Goal: Check status: Check status

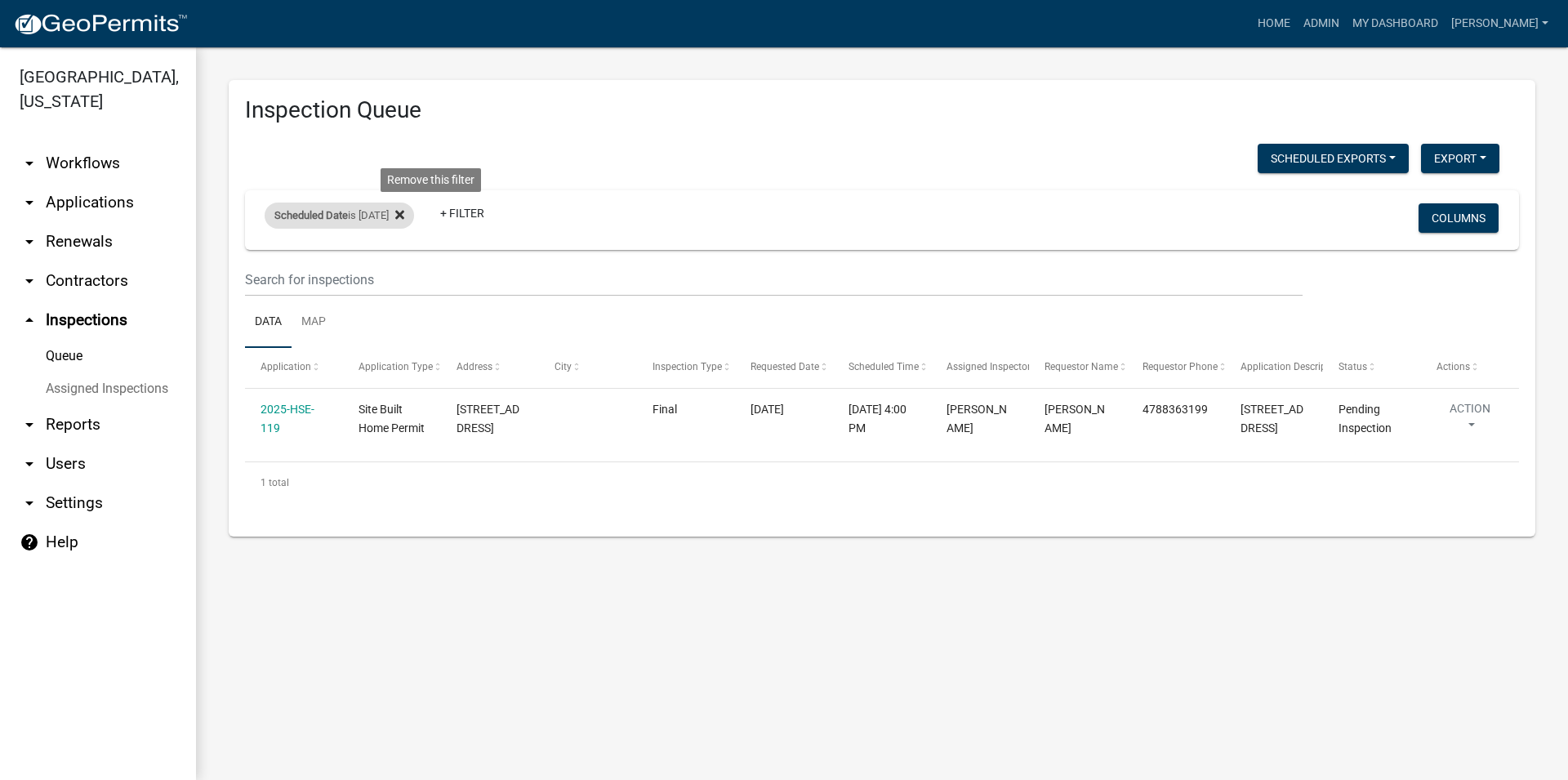
click at [404, 221] on fa-icon at bounding box center [396, 215] width 16 height 26
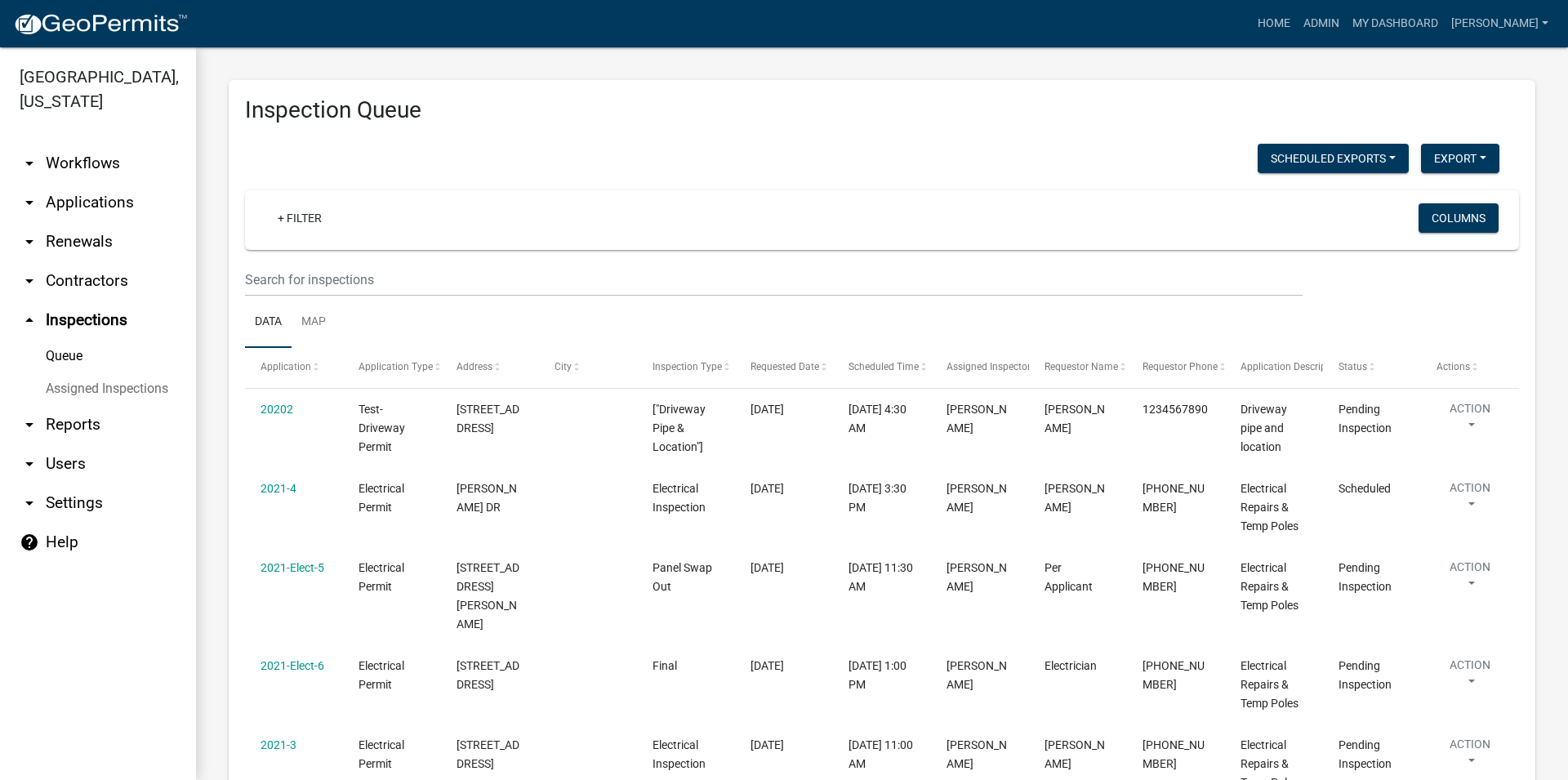
click at [86, 207] on link "arrow_drop_down Applications" at bounding box center [97, 203] width 196 height 39
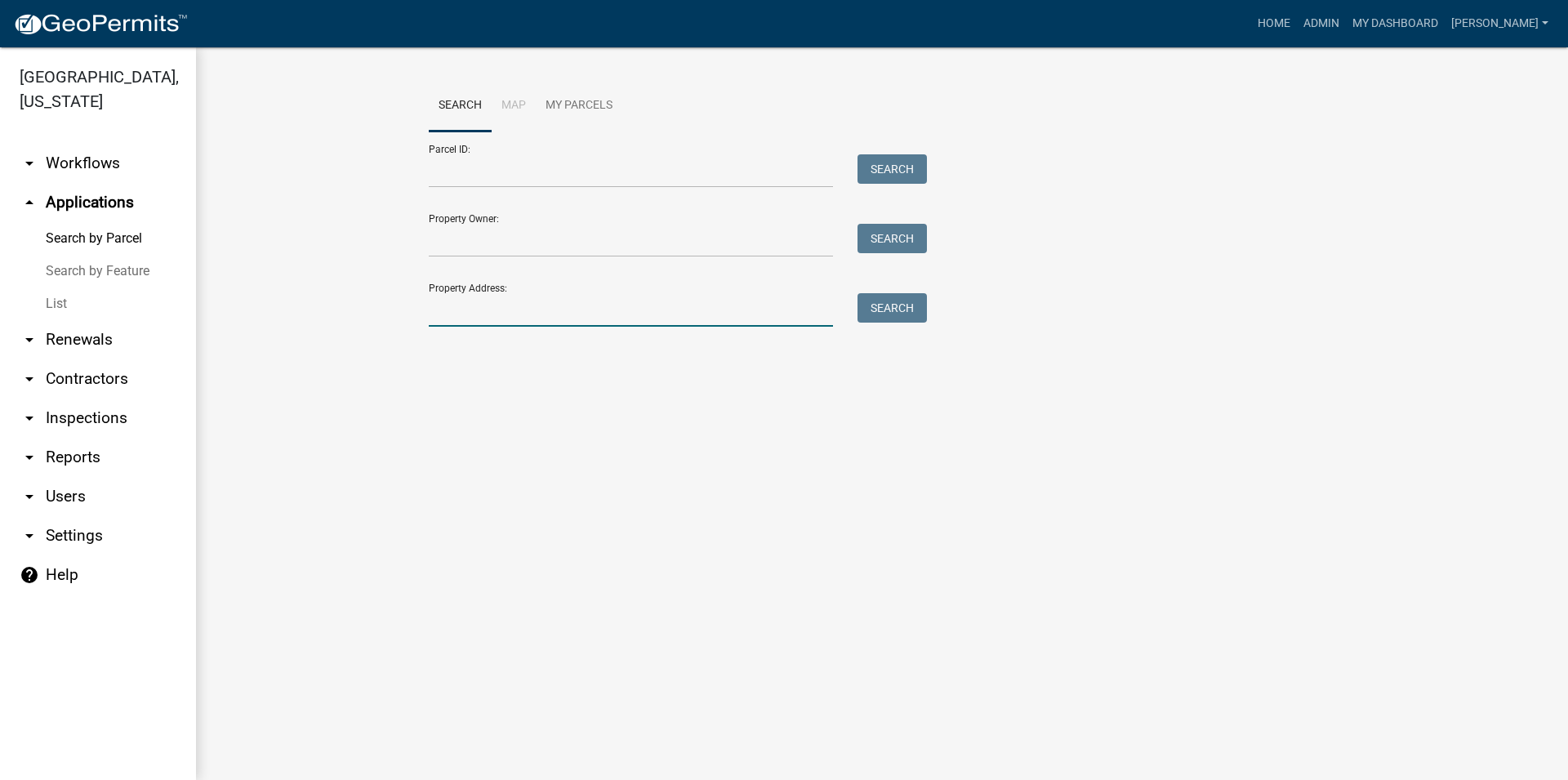
click at [505, 305] on input "Property Address:" at bounding box center [630, 310] width 404 height 33
click at [137, 298] on link "List" at bounding box center [97, 304] width 196 height 33
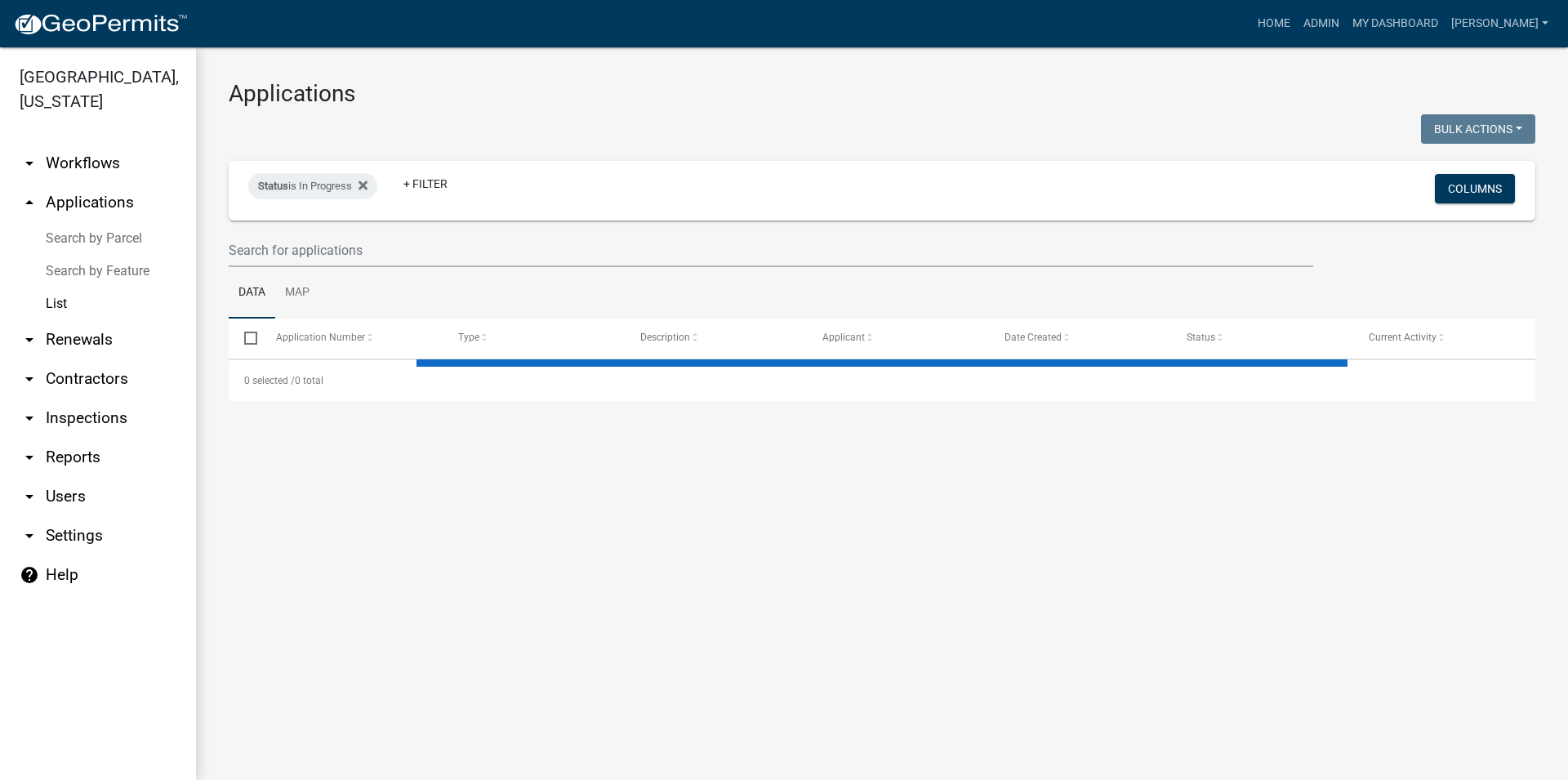
select select "3: 100"
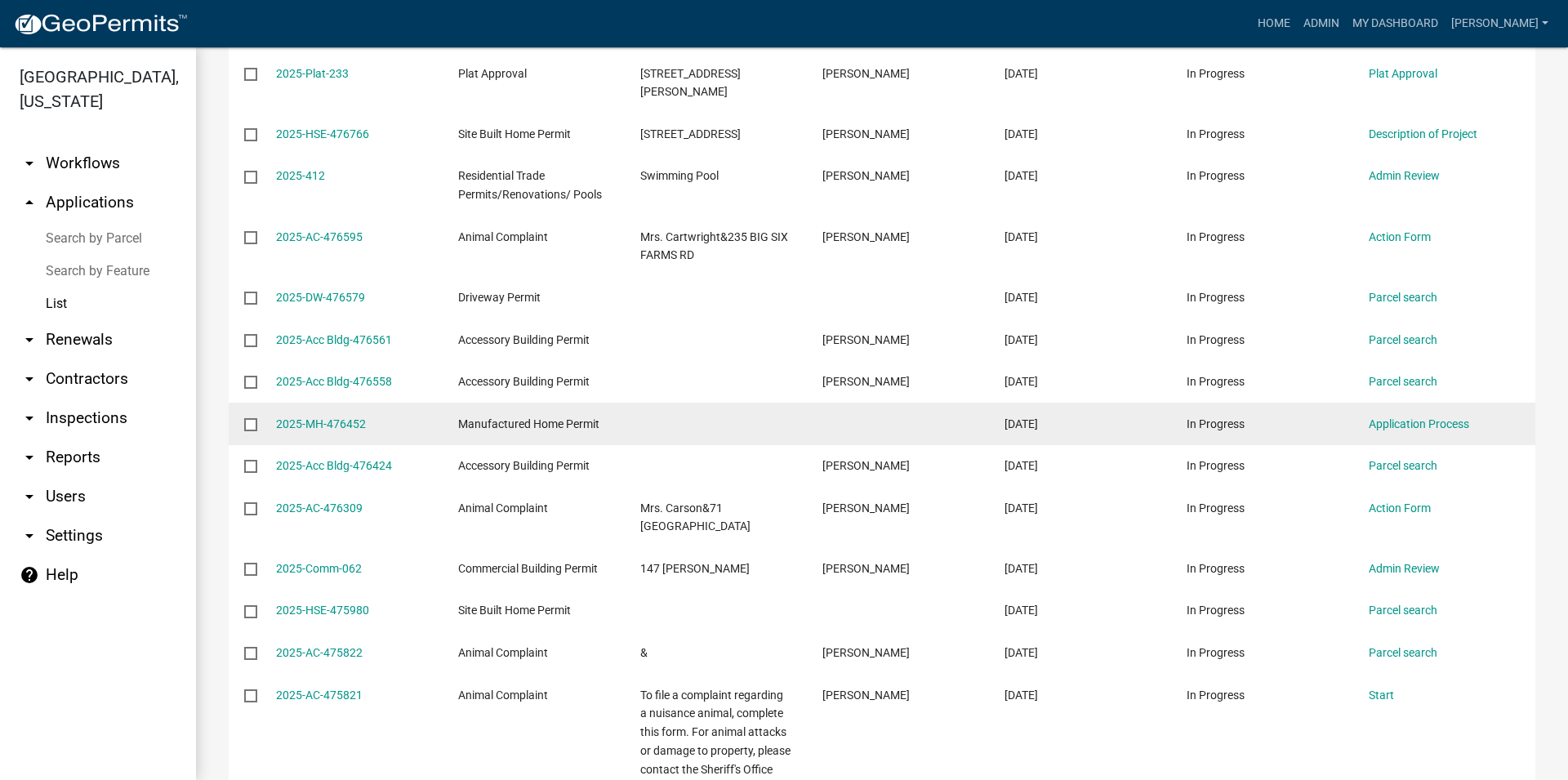
scroll to position [373, 0]
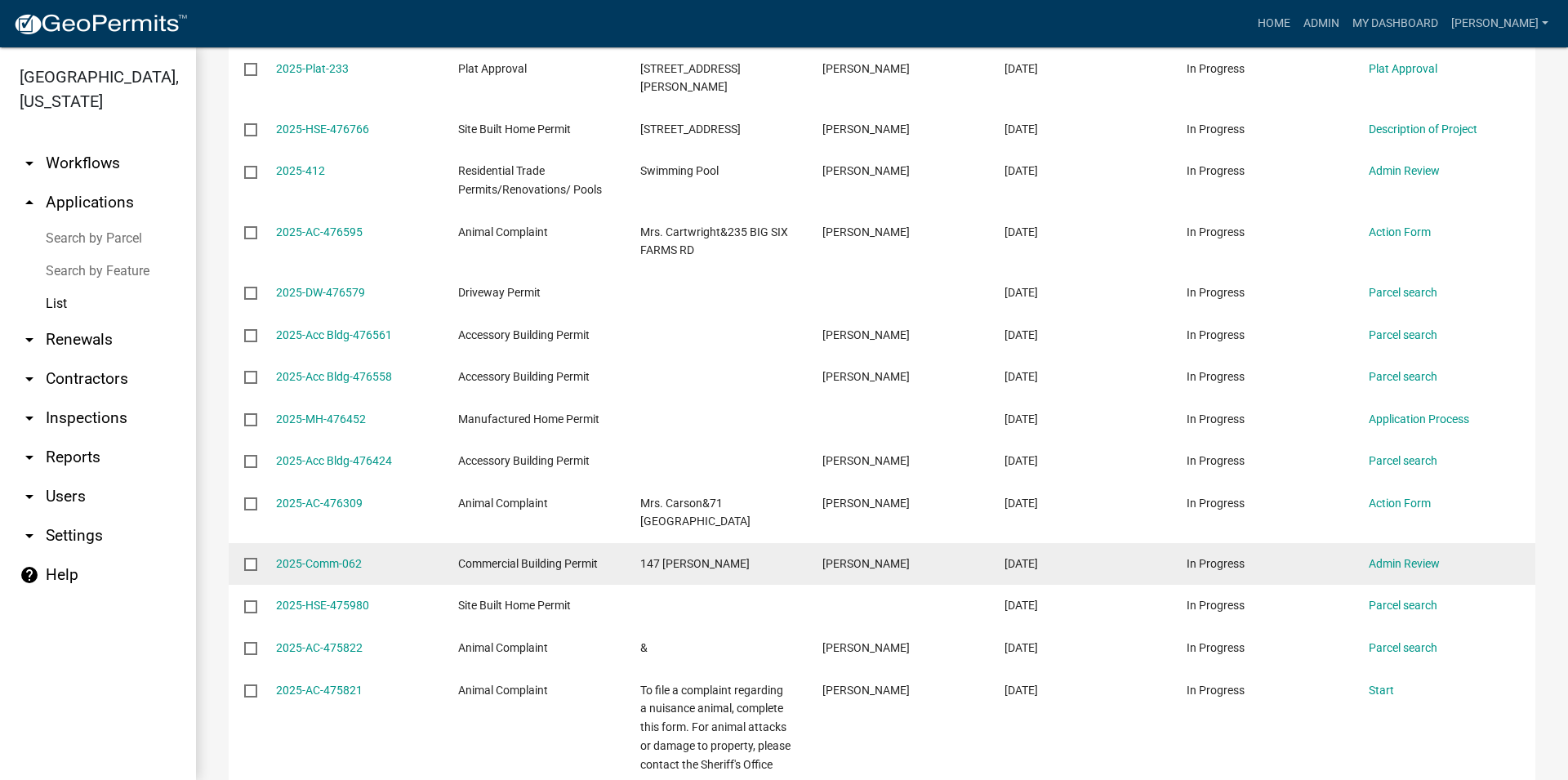
click at [322, 555] on div "2025-Comm-062" at bounding box center [351, 564] width 151 height 19
click at [328, 557] on link "2025-Comm-062" at bounding box center [319, 563] width 86 height 13
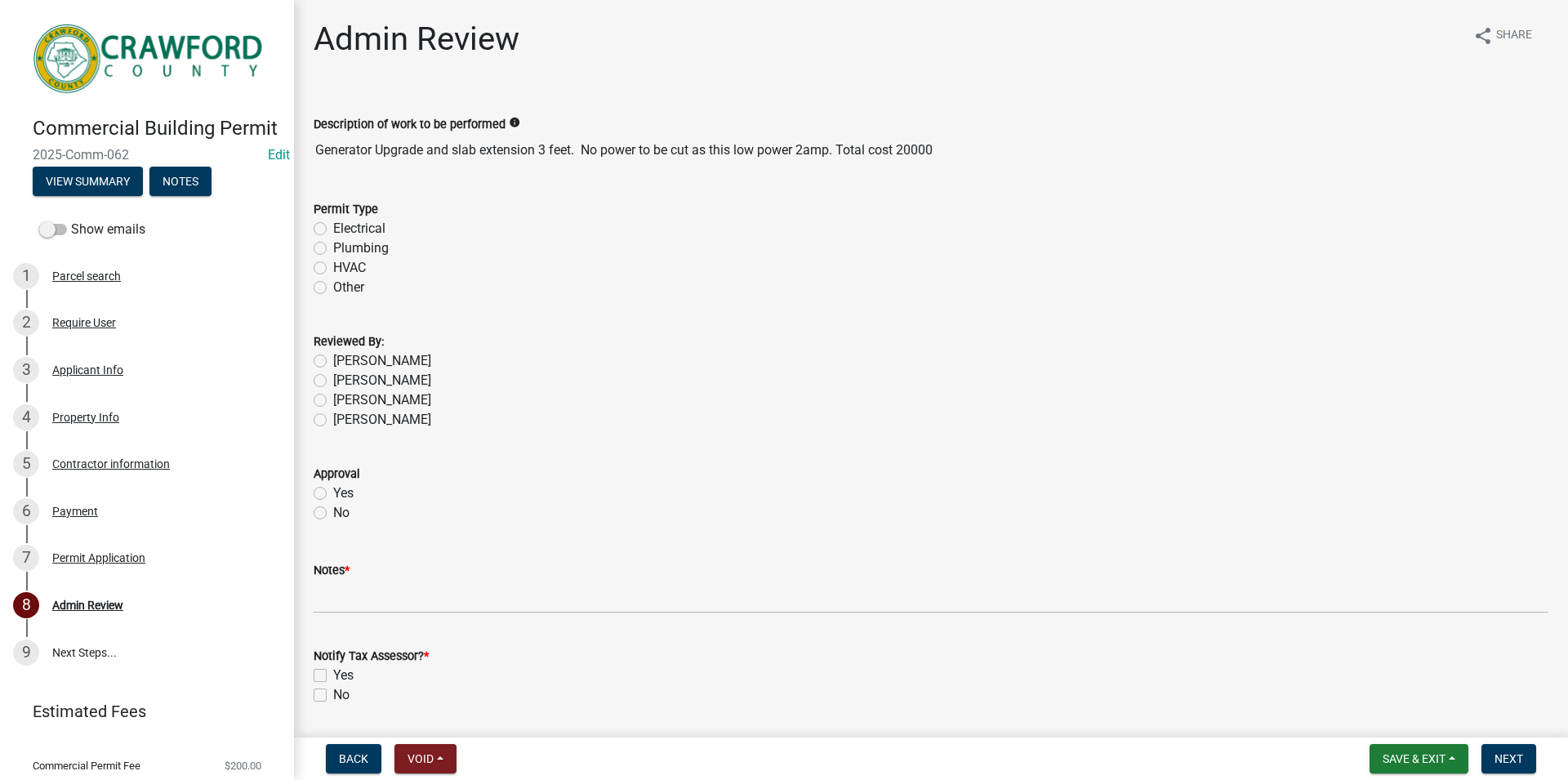
drag, startPoint x: 155, startPoint y: 165, endPoint x: 132, endPoint y: 172, distance: 24.0
click at [132, 172] on div "Commercial Building Permit 2025-Comm-062 Edit View Summary Notes" at bounding box center [146, 152] width 268 height 96
copy span "2025-Comm-062"
click at [111, 520] on div "6 Payment" at bounding box center [140, 511] width 255 height 26
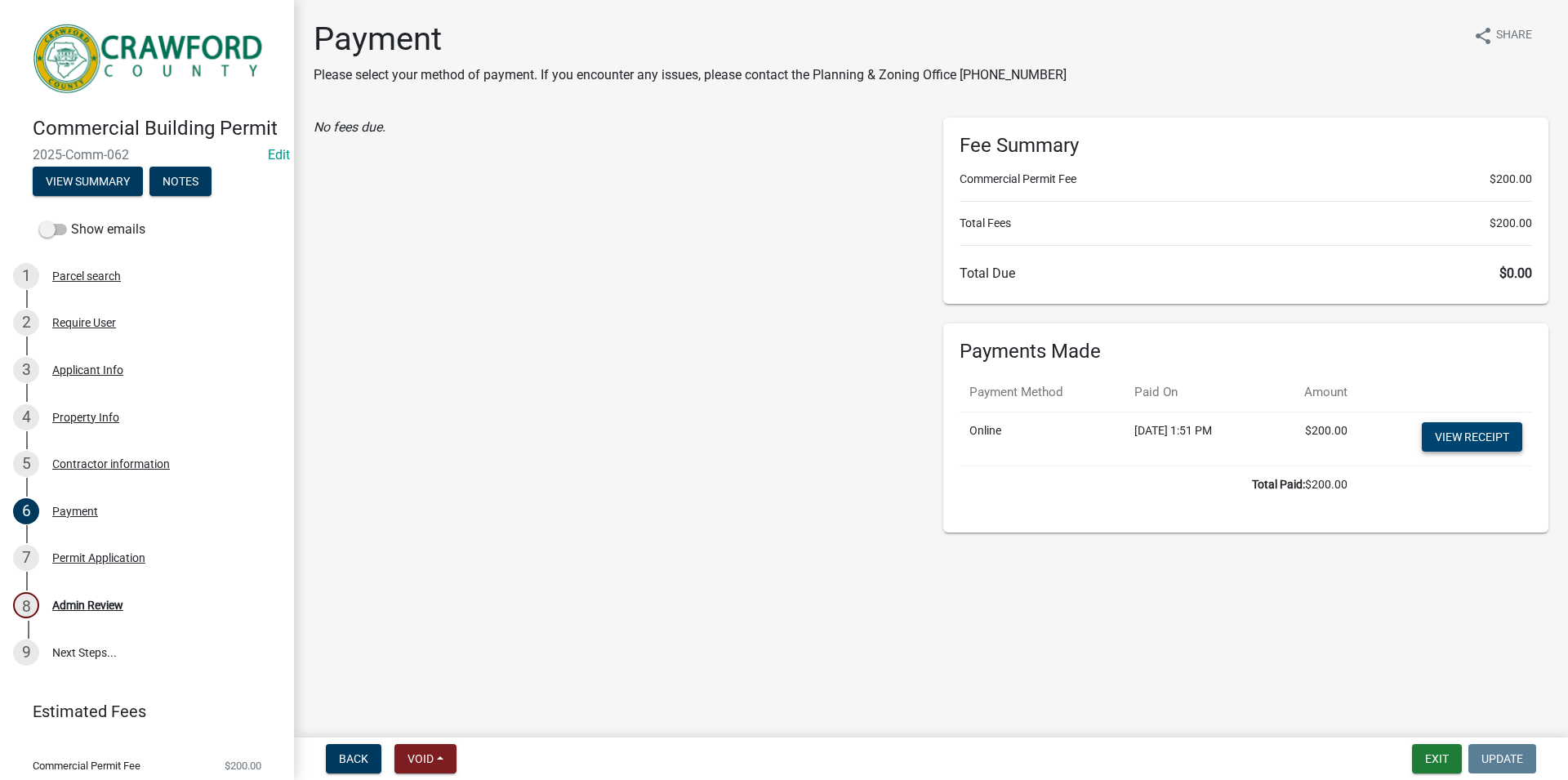
click at [1503, 438] on link "View receipt" at bounding box center [1471, 437] width 100 height 29
